Goal: Information Seeking & Learning: Learn about a topic

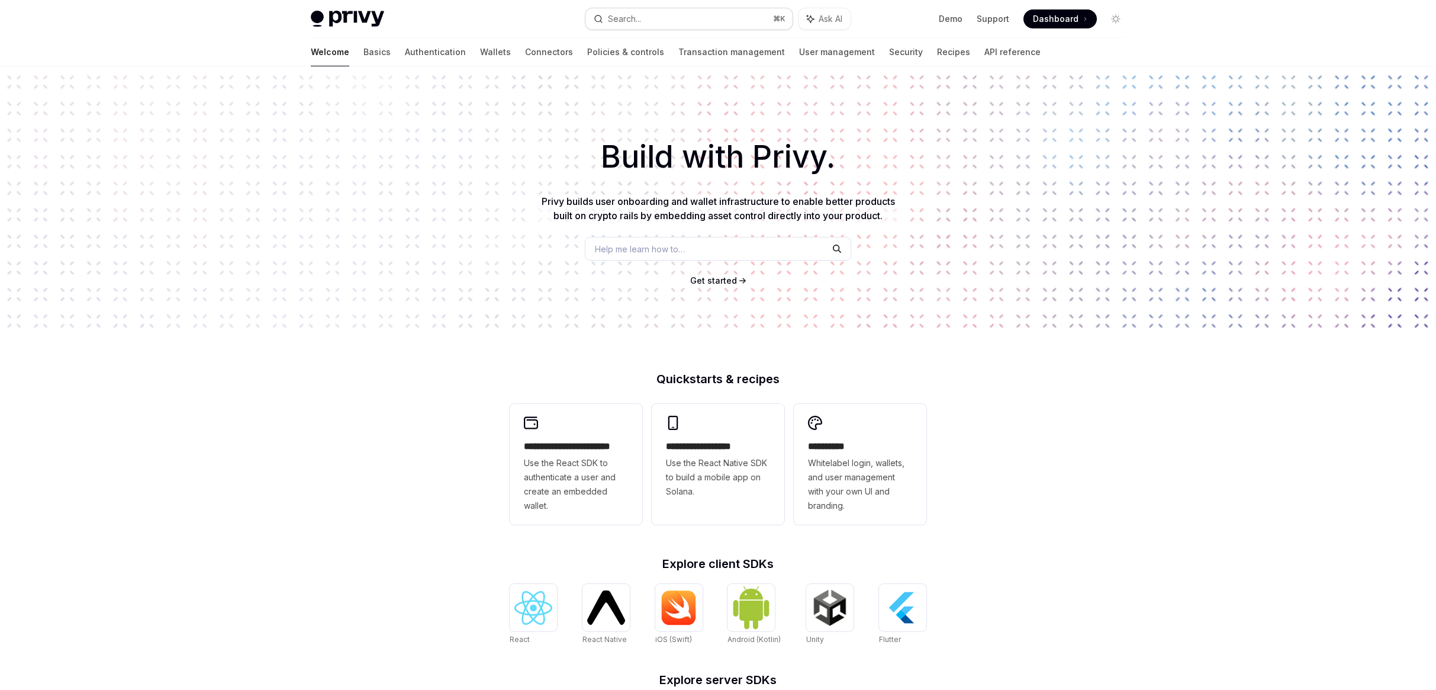
click at [625, 18] on div "Search..." at bounding box center [624, 19] width 33 height 14
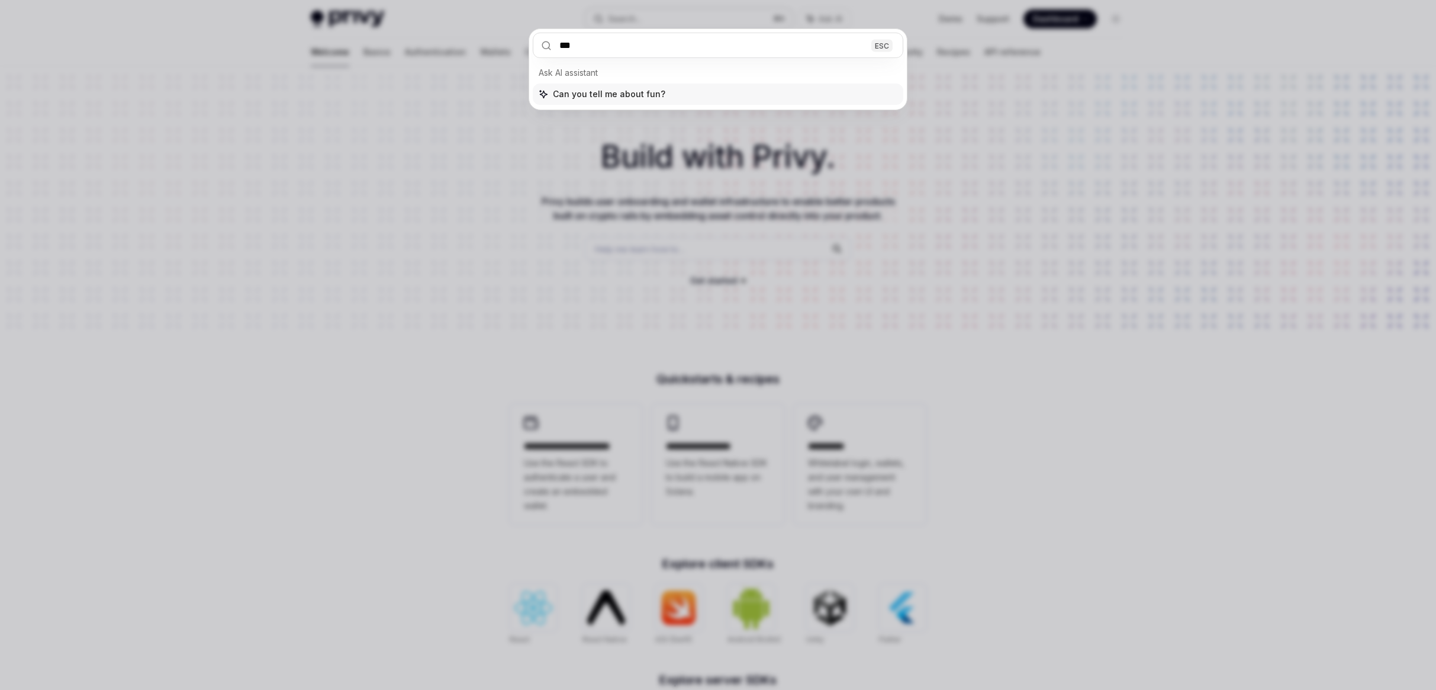
type input "****"
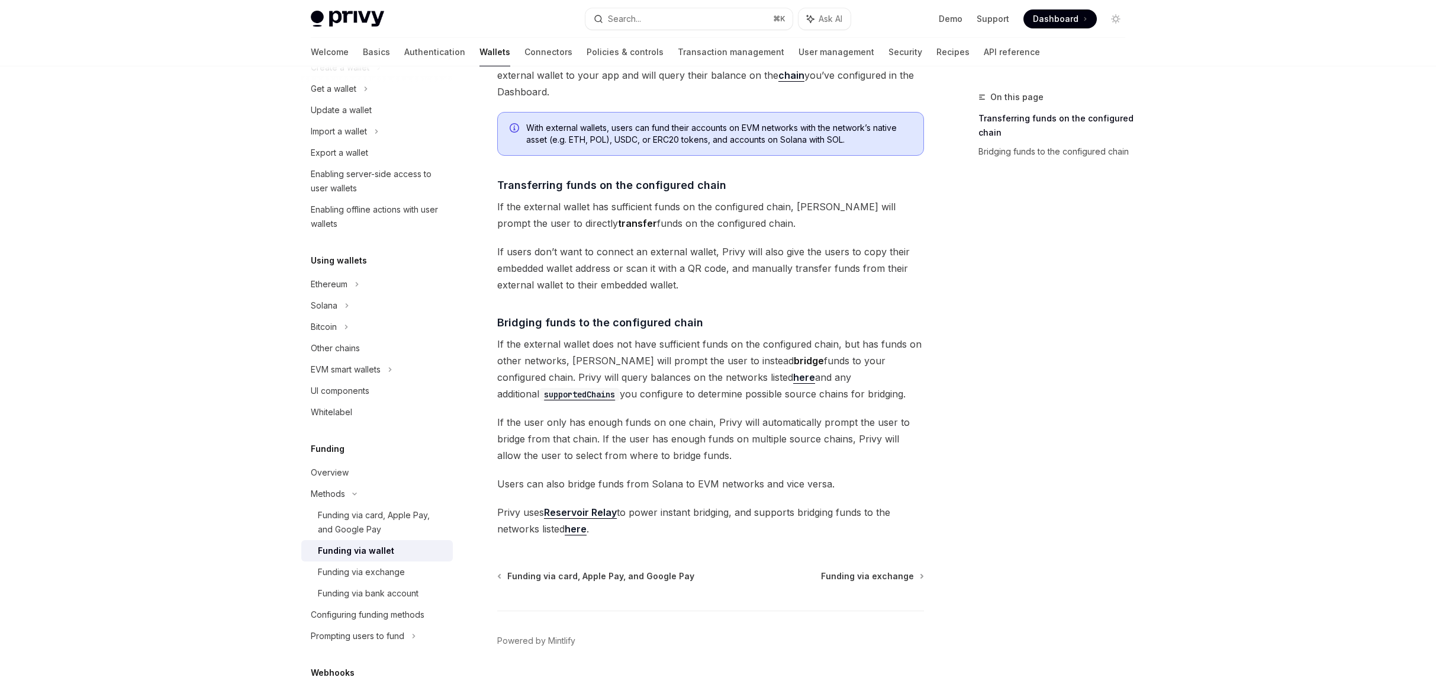
scroll to position [167, 0]
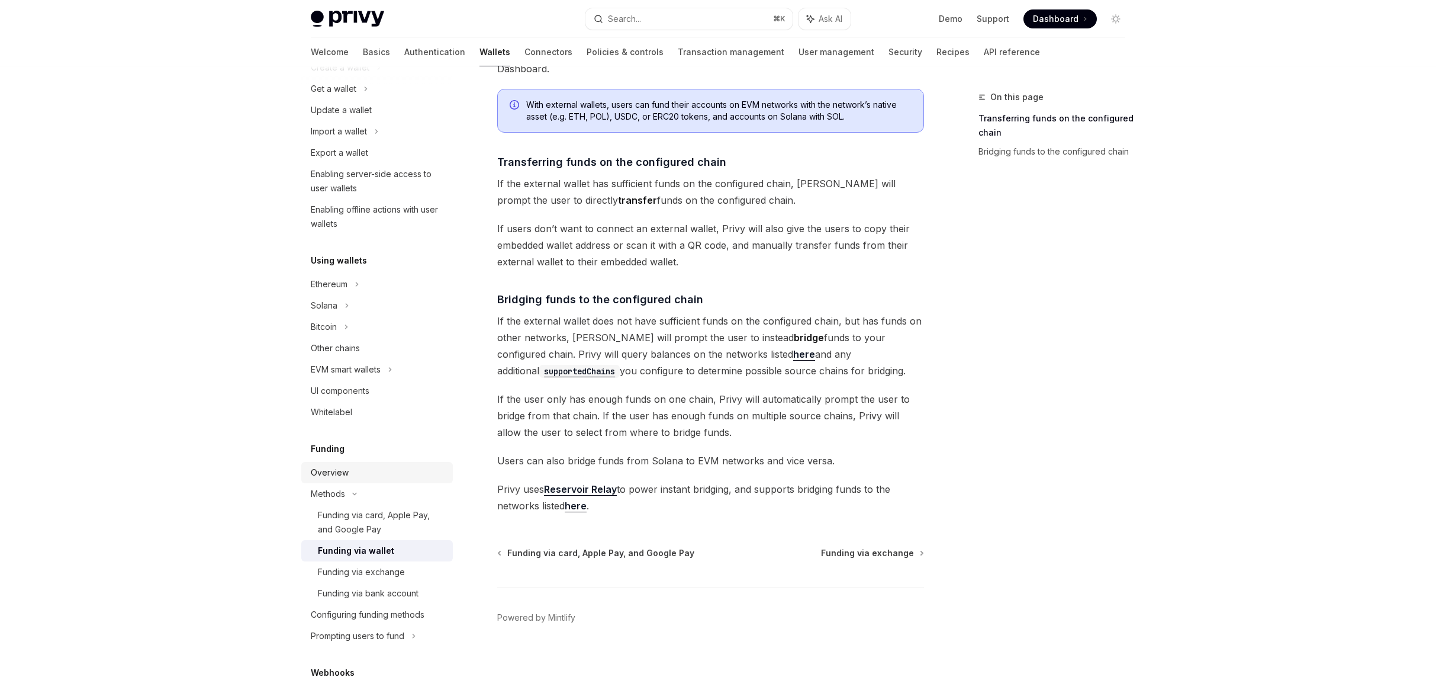
click at [360, 477] on div "Overview" at bounding box center [378, 472] width 135 height 14
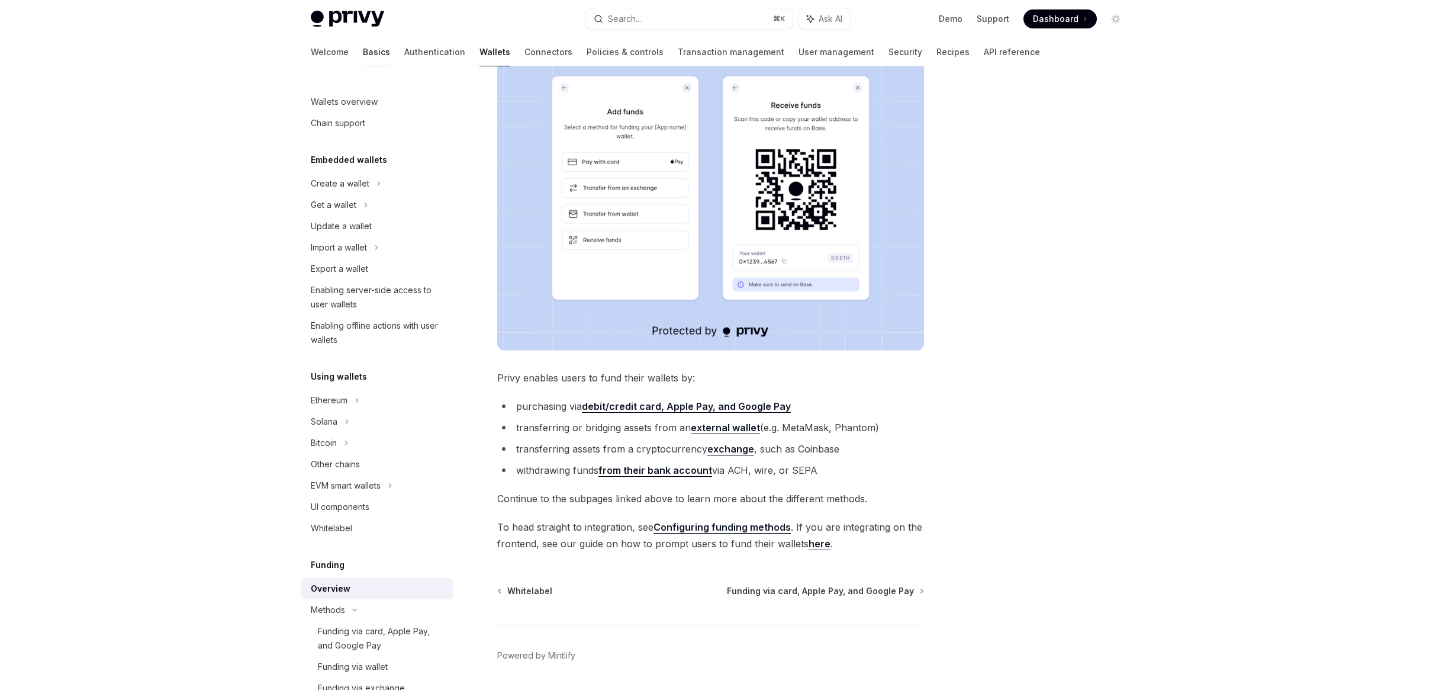
click at [363, 49] on link "Basics" at bounding box center [376, 52] width 27 height 28
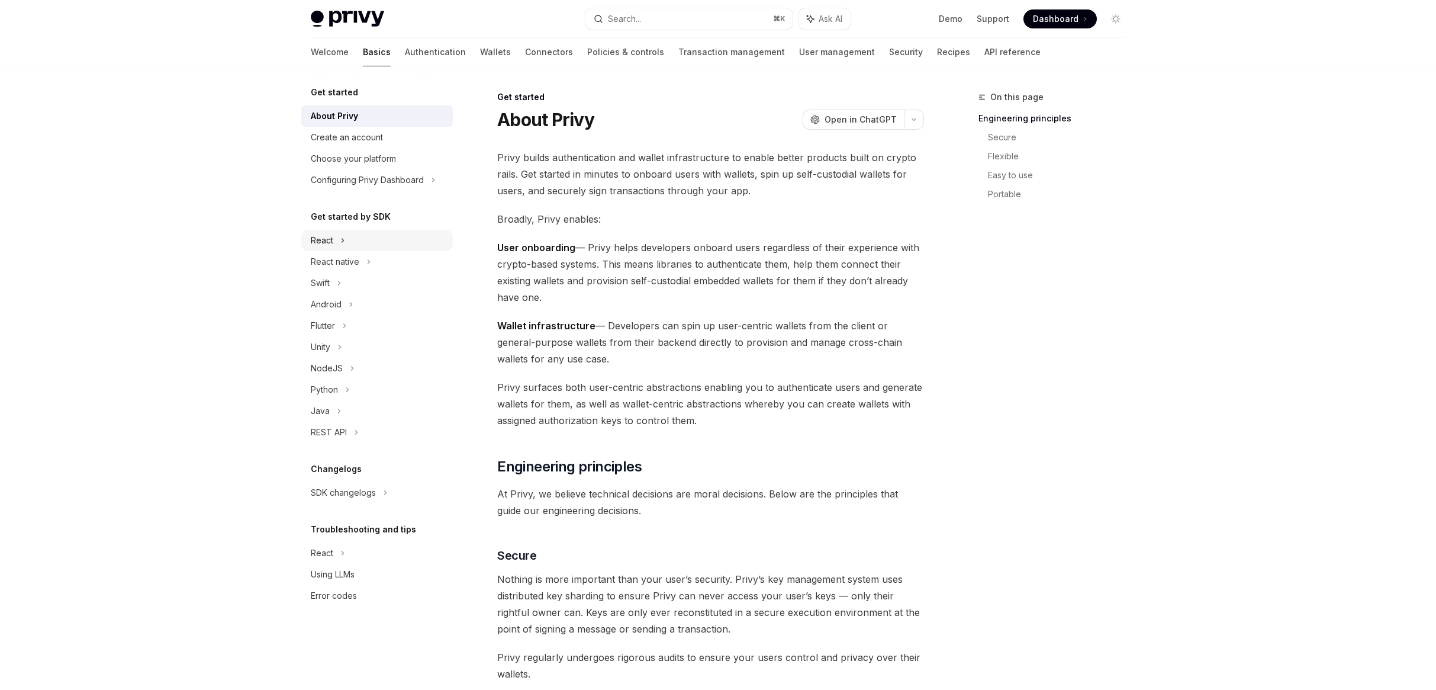
click at [342, 240] on icon at bounding box center [343, 241] width 2 height 4
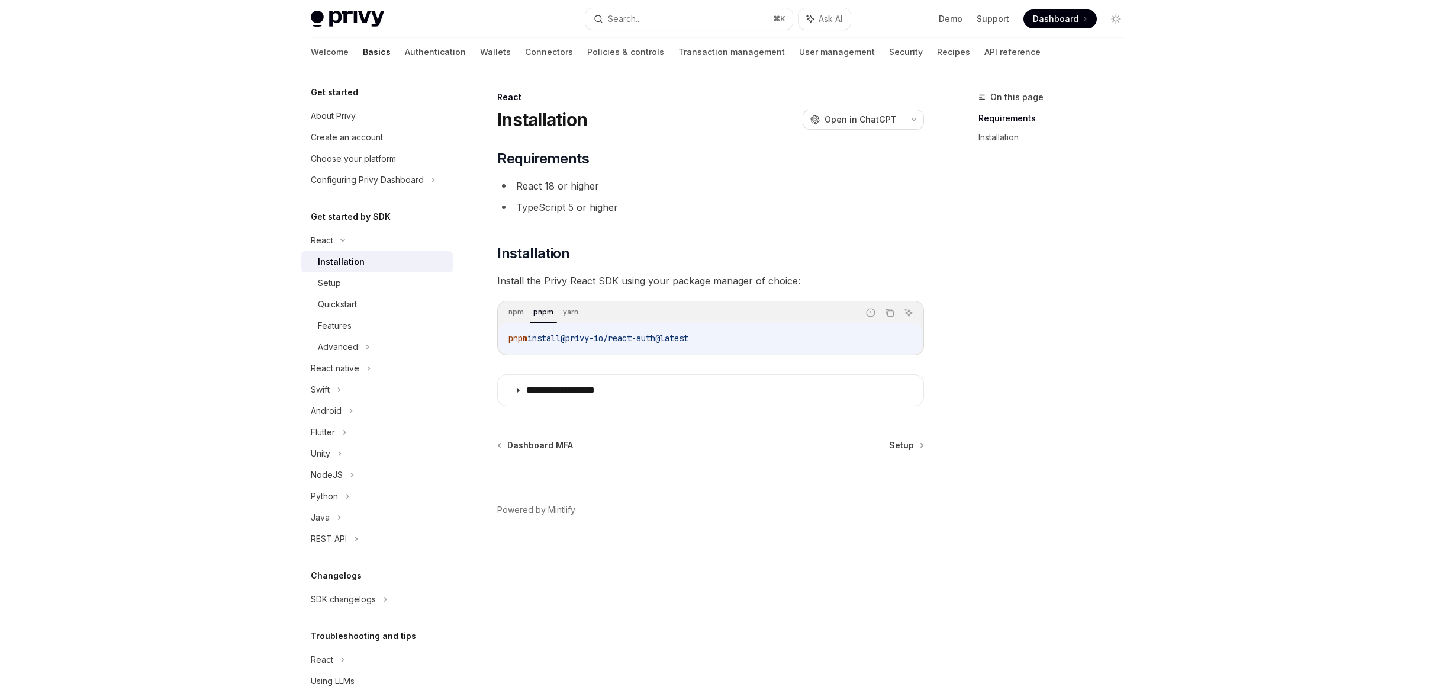
click at [1354, 126] on div "**********" at bounding box center [718, 345] width 1436 height 690
click at [1060, 20] on span "Dashboard" at bounding box center [1056, 19] width 46 height 12
click at [480, 56] on link "Wallets" at bounding box center [495, 52] width 31 height 28
type textarea "*"
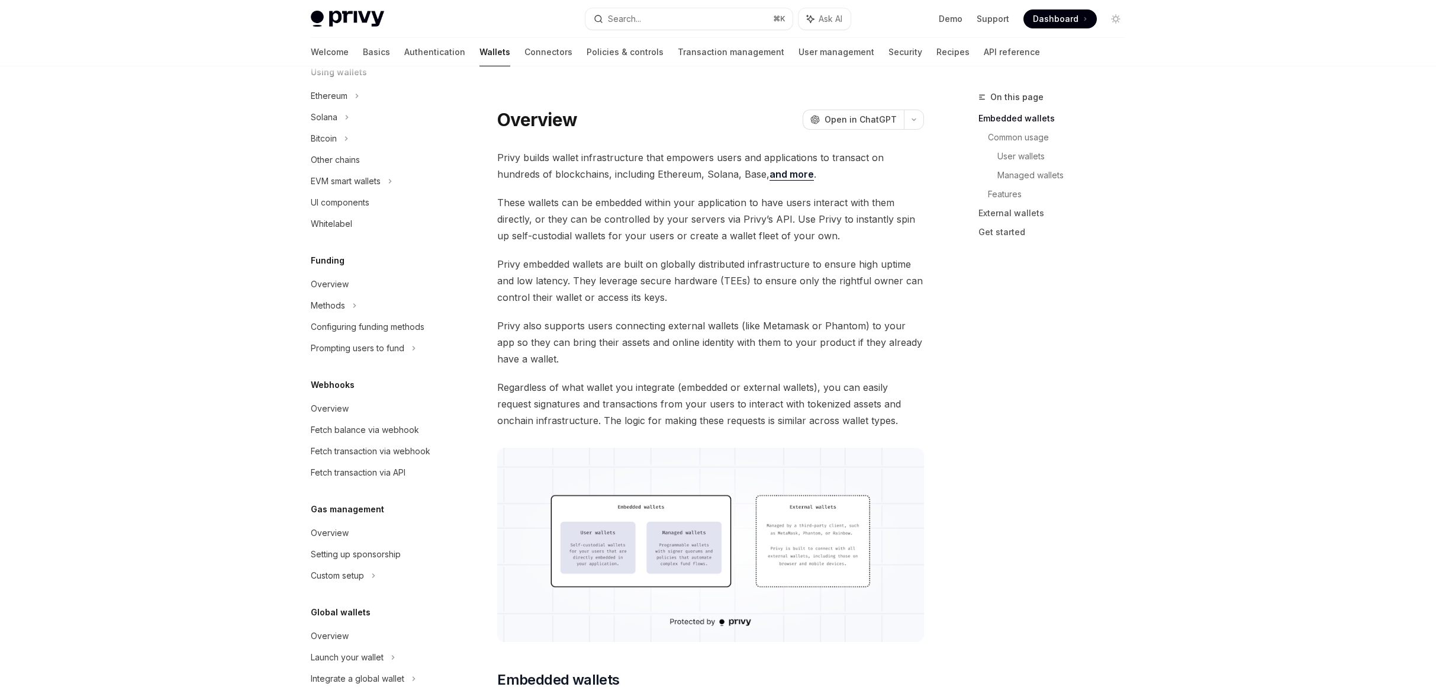
scroll to position [308, 0]
